Goal: Task Accomplishment & Management: Use online tool/utility

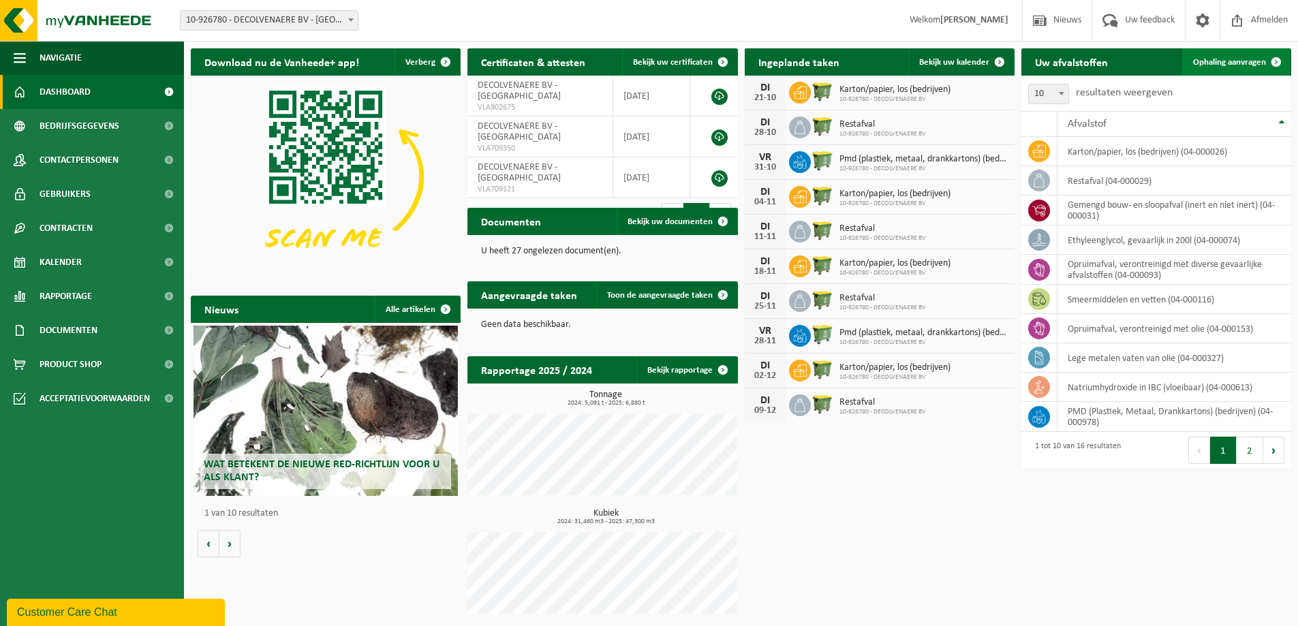
click at [1248, 59] on span "Ophaling aanvragen" at bounding box center [1229, 62] width 73 height 9
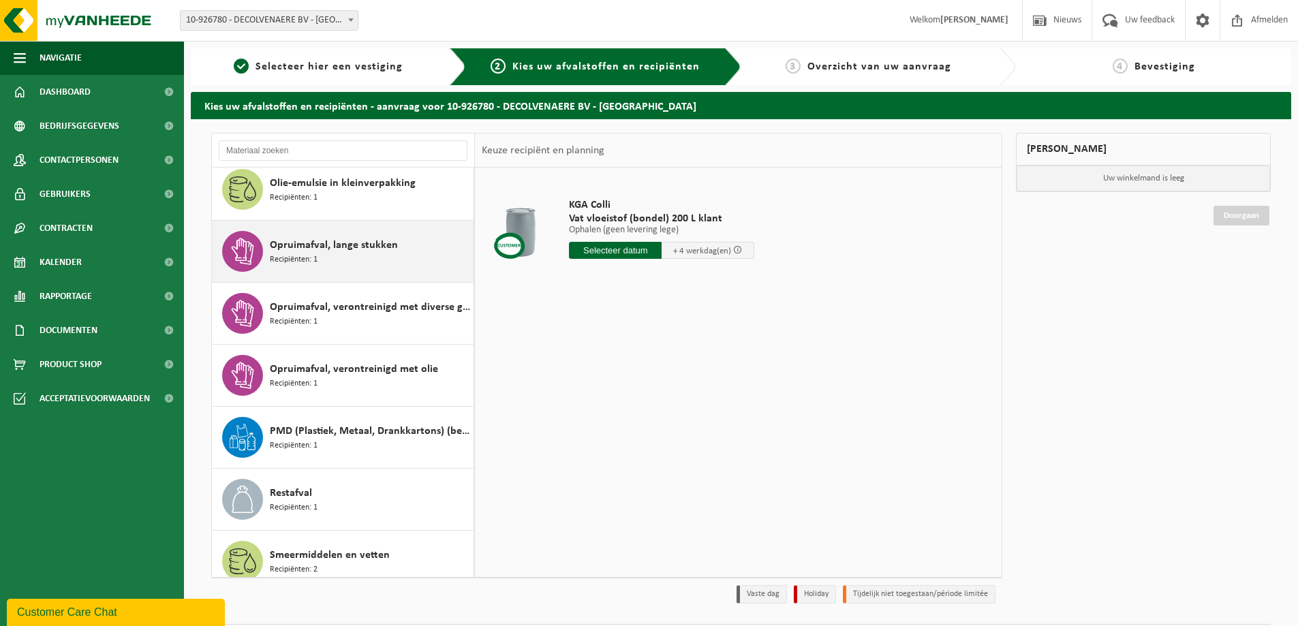
scroll to position [520, 0]
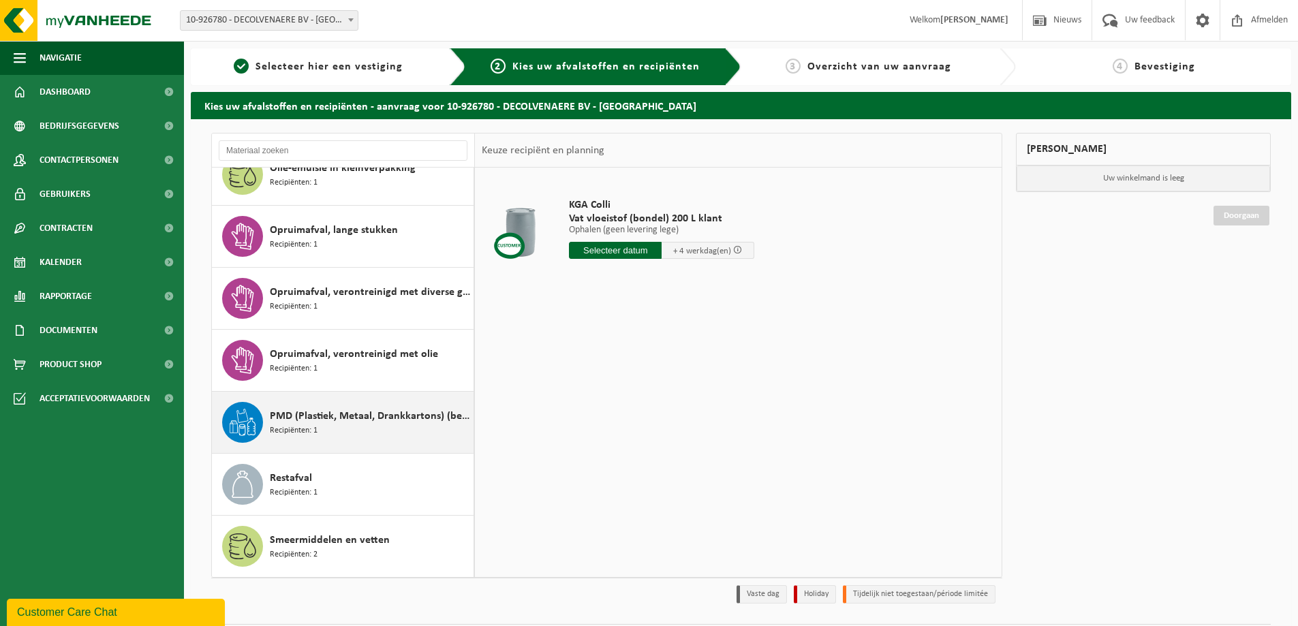
click at [307, 414] on span "PMD (Plastiek, Metaal, Drankkartons) (bedrijven)" at bounding box center [370, 416] width 200 height 16
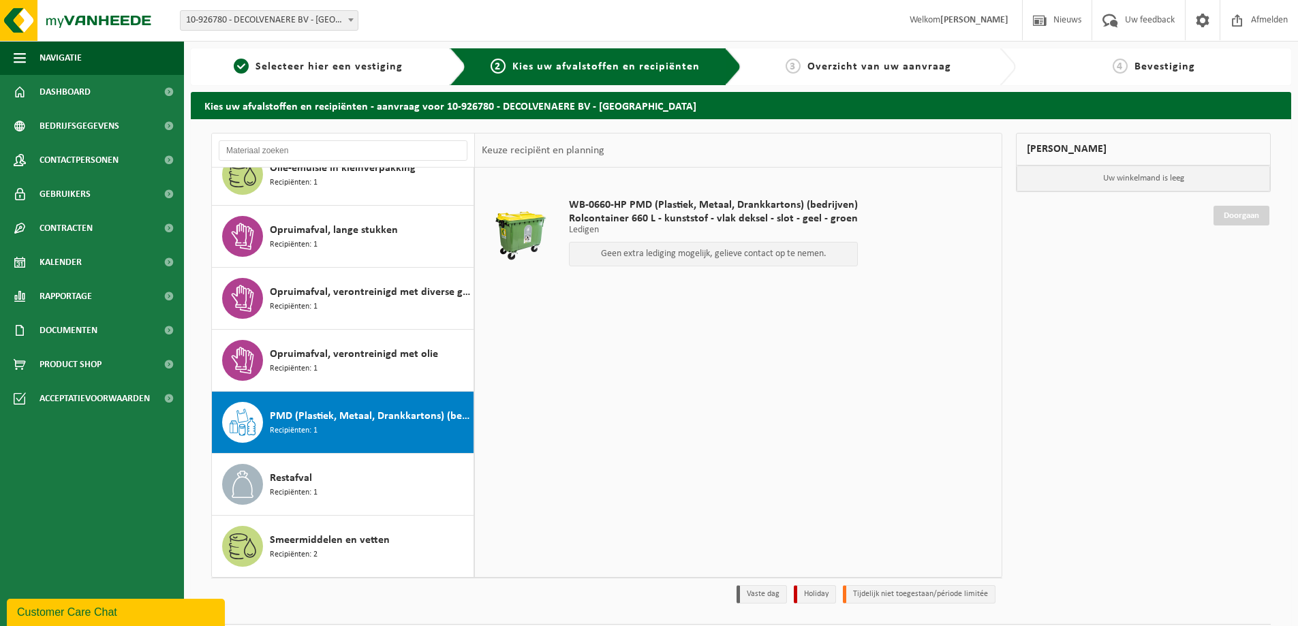
click at [697, 206] on span "WB-0660-HP PMD (Plastiek, Metaal, Drankkartons) (bedrijven)" at bounding box center [713, 205] width 289 height 14
click at [691, 259] on p "Geen extra lediging mogelijk, gelieve contact op te nemen." at bounding box center [714, 254] width 274 height 10
click at [1129, 19] on span "Uw feedback" at bounding box center [1150, 20] width 57 height 40
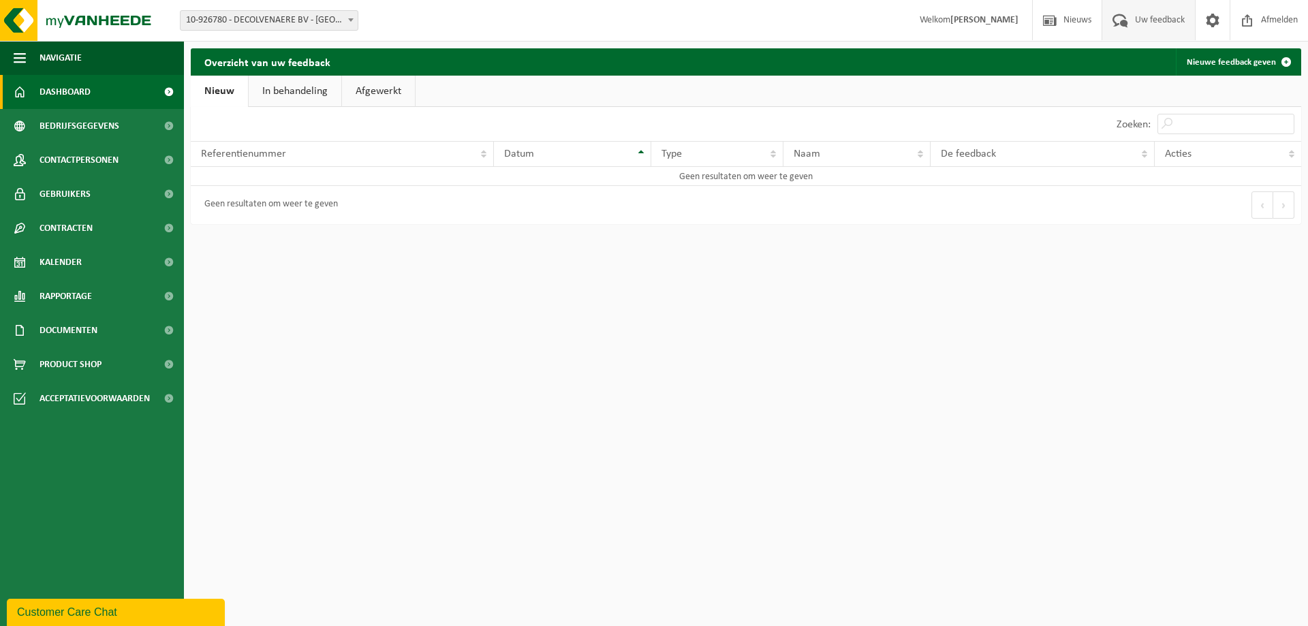
click at [66, 103] on span "Dashboard" at bounding box center [65, 92] width 51 height 34
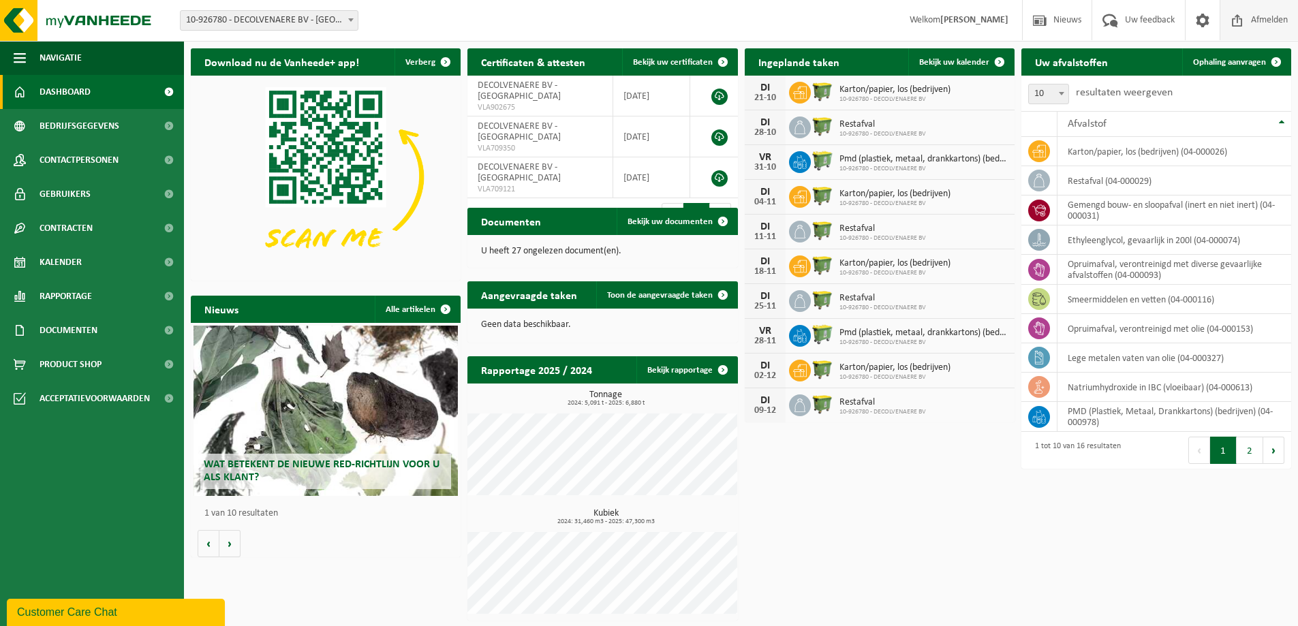
click at [1266, 22] on span "Afmelden" at bounding box center [1270, 20] width 44 height 40
